Goal: Task Accomplishment & Management: Use online tool/utility

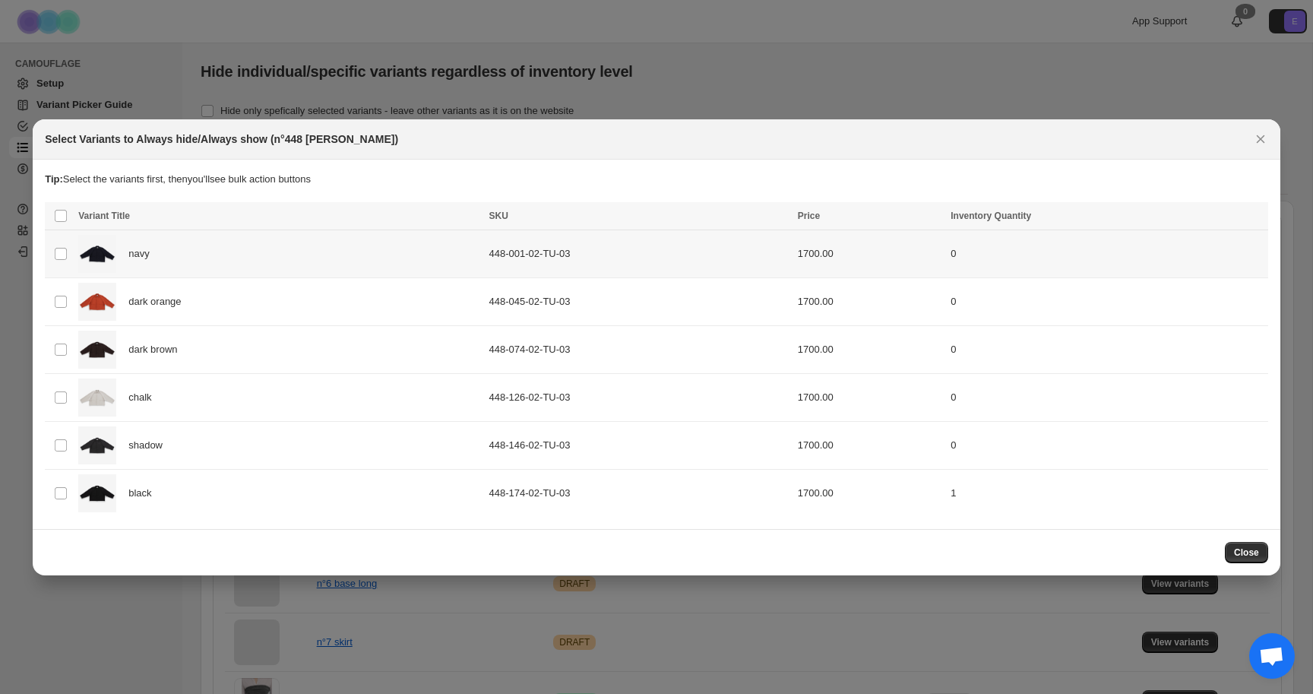
click at [52, 257] on td "Select product variant" at bounding box center [59, 254] width 29 height 48
click at [1171, 227] on button "Success ENT Hide from countries" at bounding box center [1176, 217] width 128 height 21
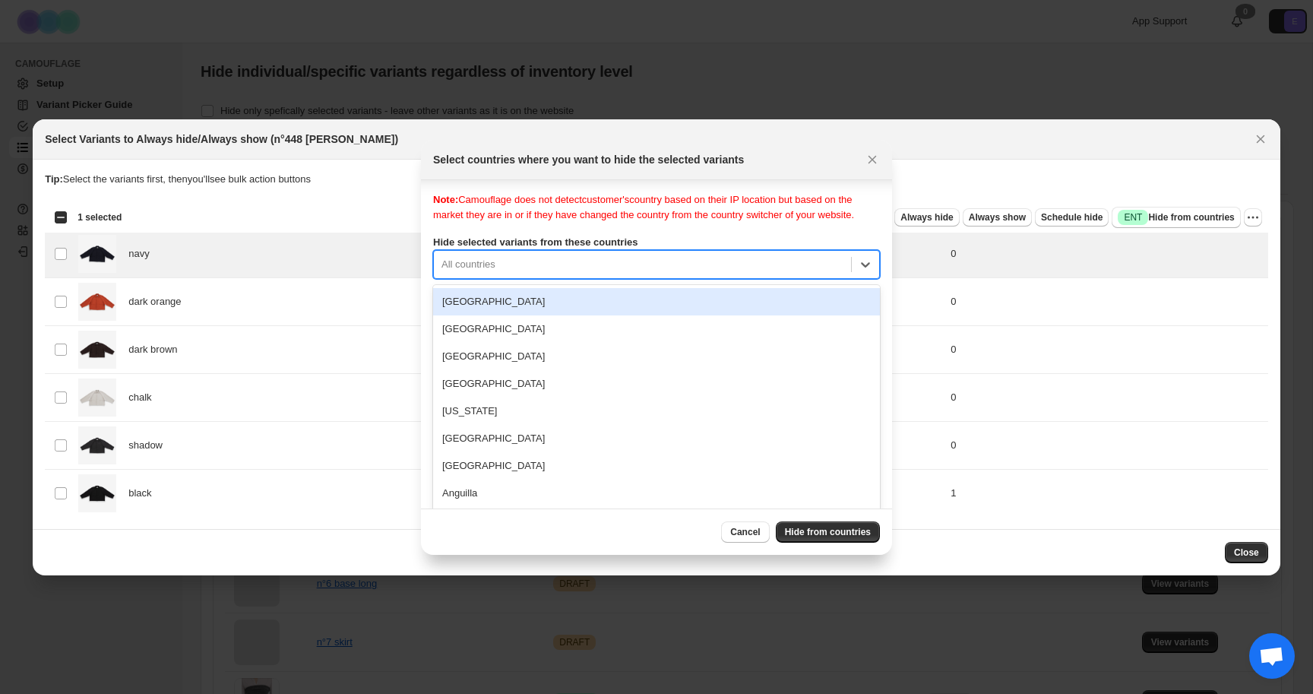
scroll to position [20, 0]
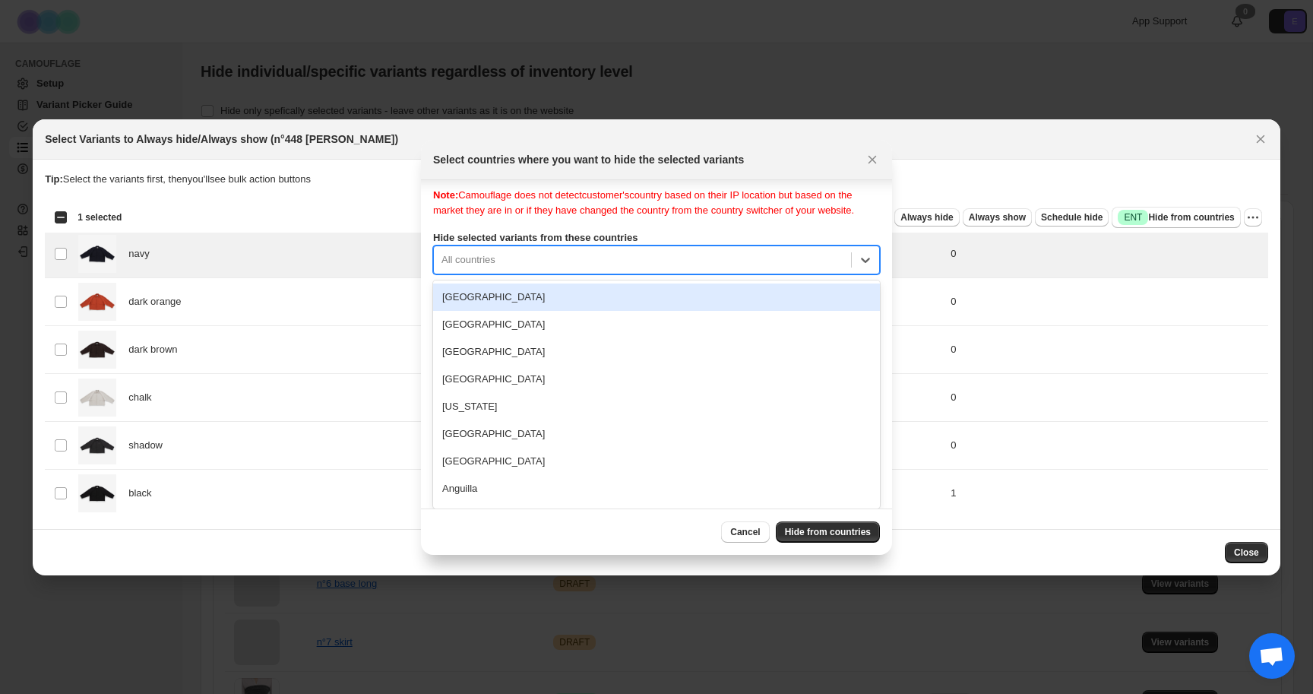
click at [569, 274] on div "[GEOGRAPHIC_DATA], 1 of 250. 250 results available. Use Up and Down to choose o…" at bounding box center [656, 260] width 447 height 29
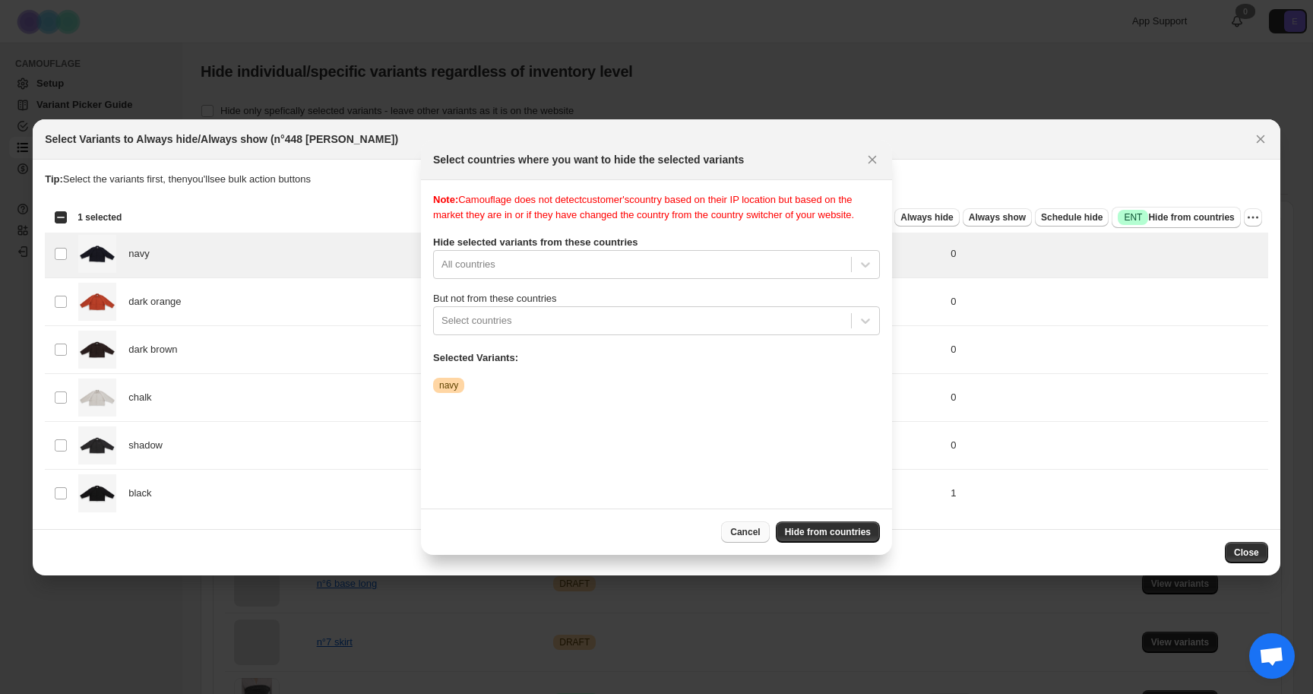
scroll to position [0, 0]
click at [744, 532] on span "Cancel" at bounding box center [745, 532] width 30 height 12
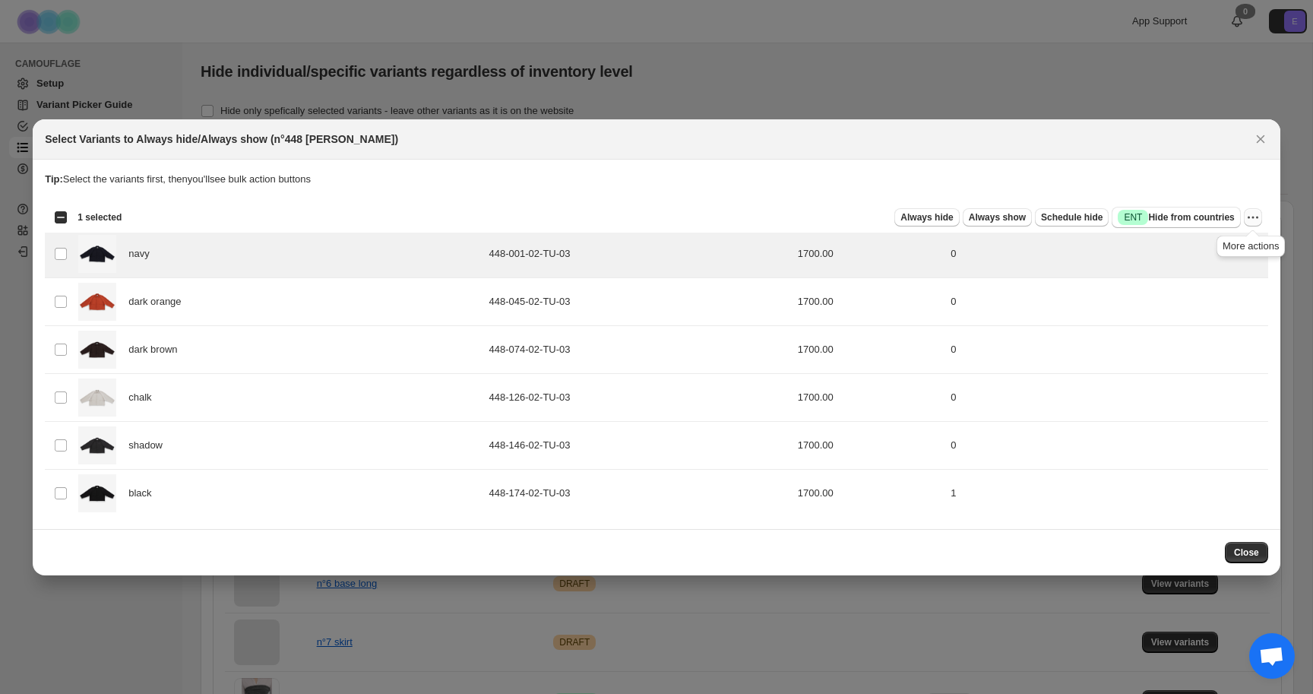
click at [1247, 214] on icon "More actions" at bounding box center [1253, 217] width 15 height 15
click at [1228, 154] on div "Select Variants to Always hide/Always show (n°448 [PERSON_NAME])" at bounding box center [657, 139] width 1248 height 40
click at [1199, 218] on span "Success ENT Hide from countries" at bounding box center [1176, 217] width 116 height 15
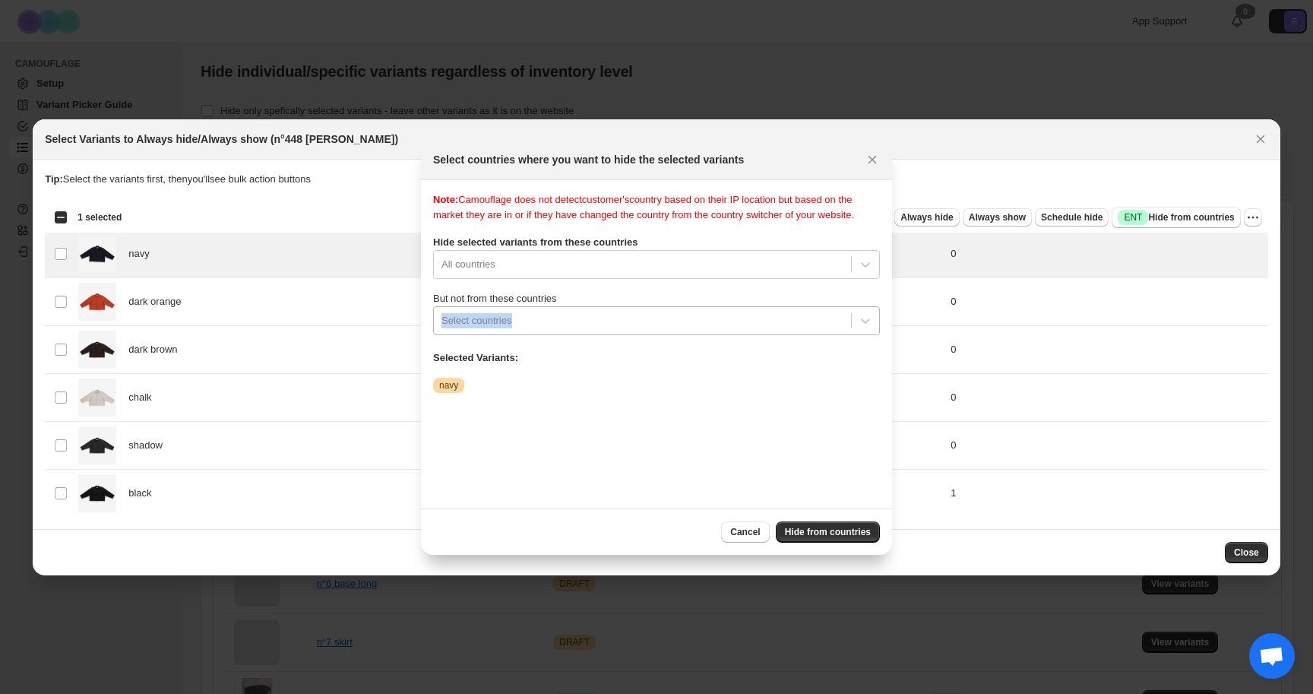
click at [618, 321] on div "But not from these countries Select countries" at bounding box center [656, 313] width 447 height 44
click at [696, 241] on div "Note: Camouflage does not detect customer's country based on their IP location …" at bounding box center [656, 344] width 447 height 304
click at [603, 303] on div "Note: Camouflage does not detect customer's country based on their IP location …" at bounding box center [656, 344] width 447 height 304
click at [597, 279] on div "All countries" at bounding box center [656, 264] width 447 height 29
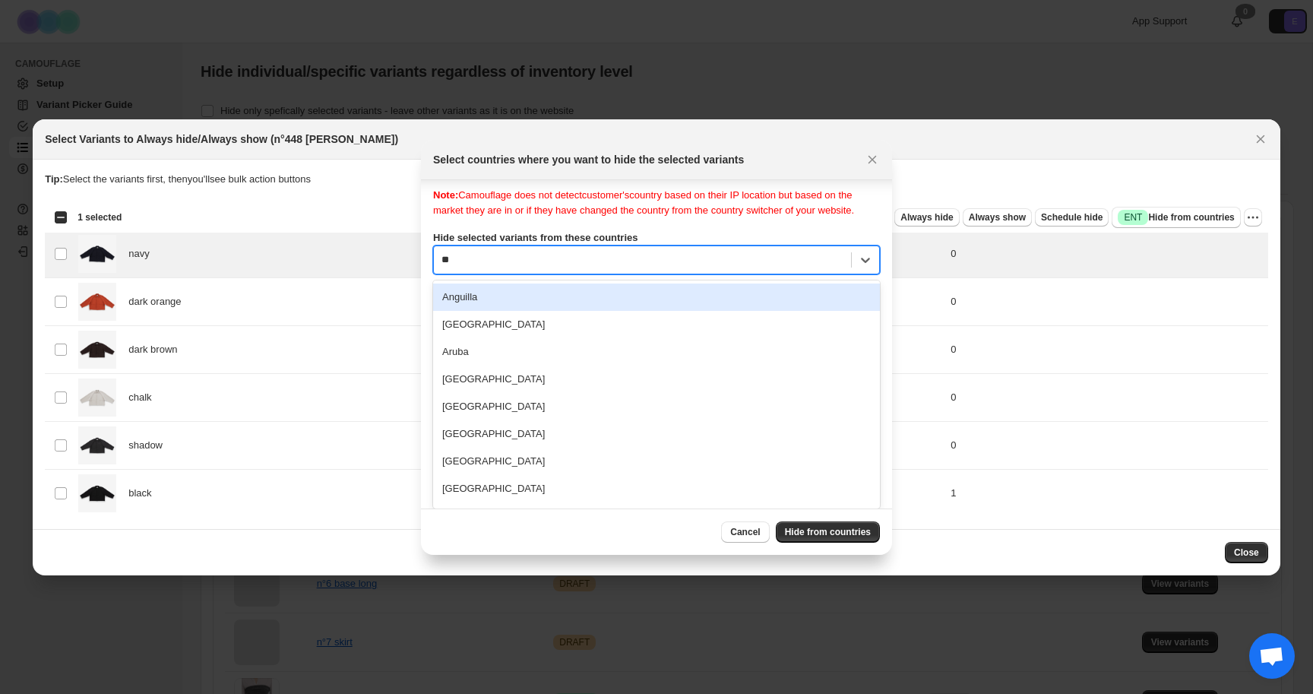
type input "***"
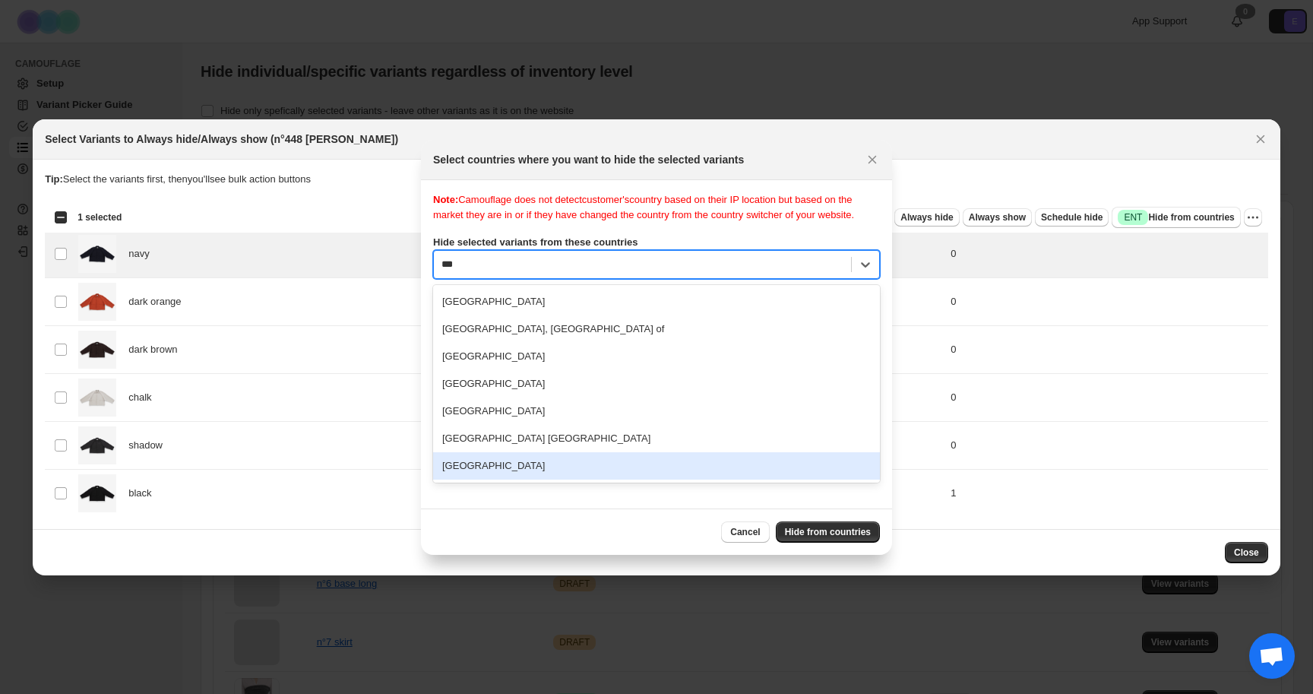
click at [496, 471] on div "[GEOGRAPHIC_DATA]" at bounding box center [656, 465] width 447 height 27
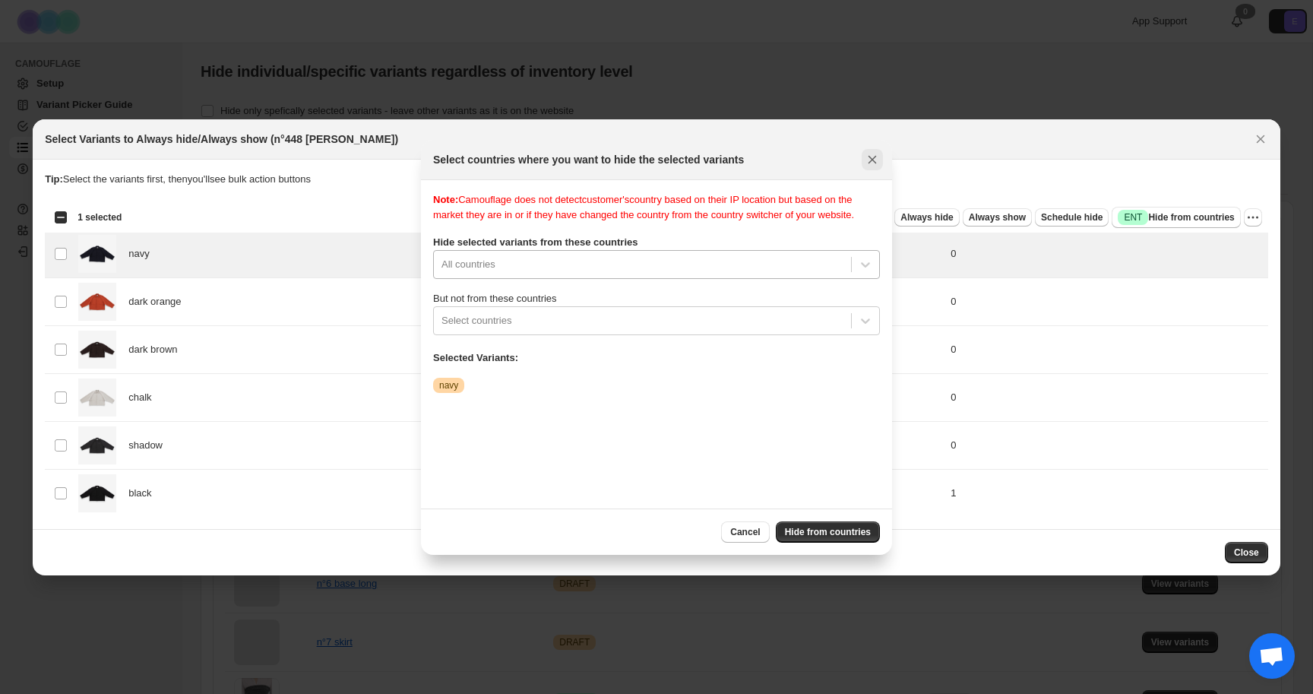
click at [876, 150] on button "Close" at bounding box center [872, 159] width 21 height 21
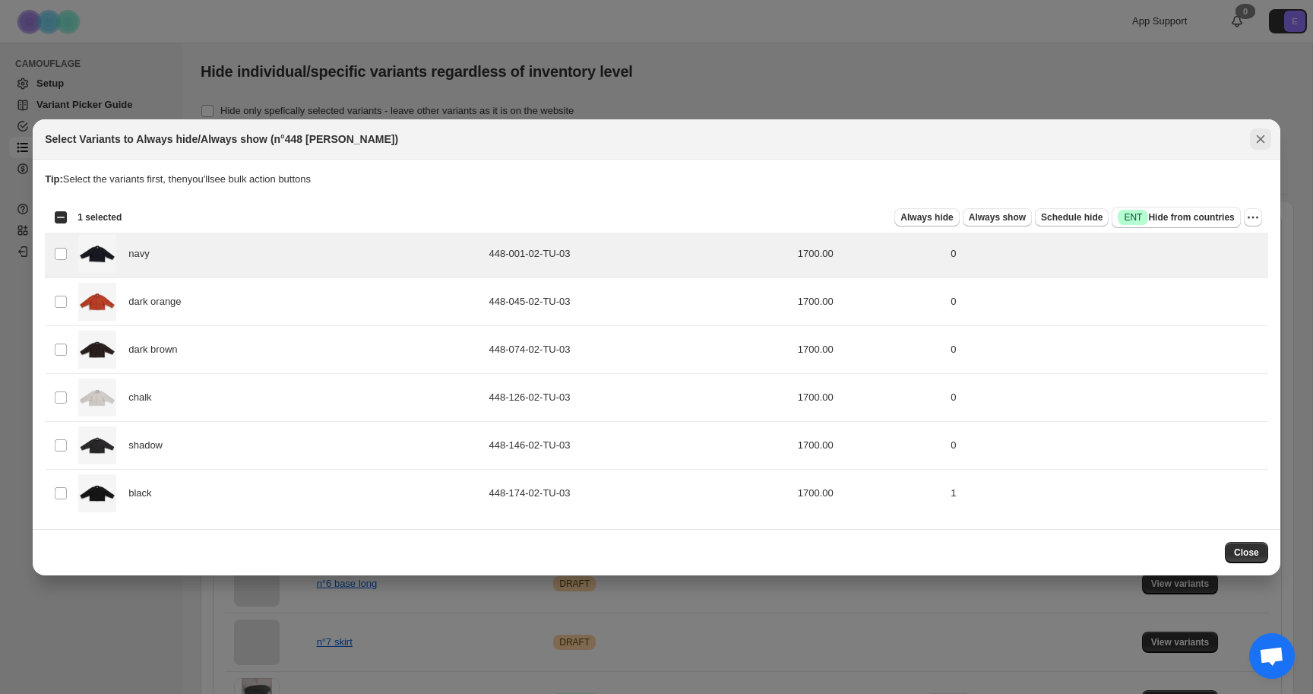
click at [1260, 132] on icon "Close" at bounding box center [1260, 139] width 15 height 15
